Goal: Transaction & Acquisition: Purchase product/service

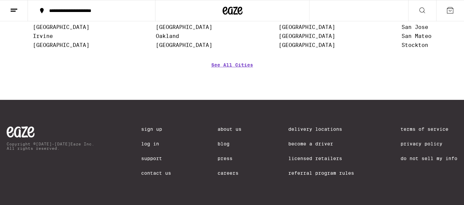
scroll to position [2946, 0]
click at [227, 66] on link "See All Cities" at bounding box center [232, 74] width 42 height 25
